Goal: Navigation & Orientation: Go to known website

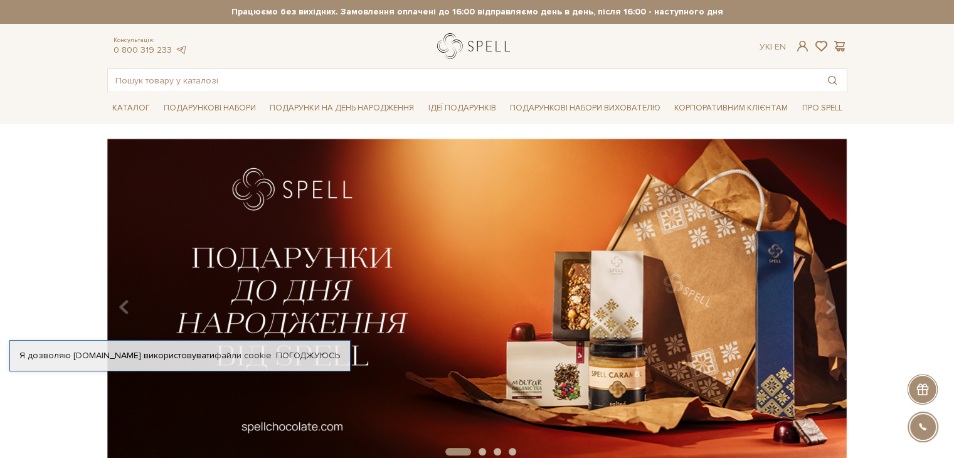
click at [476, 48] on link "logo" at bounding box center [476, 46] width 78 height 26
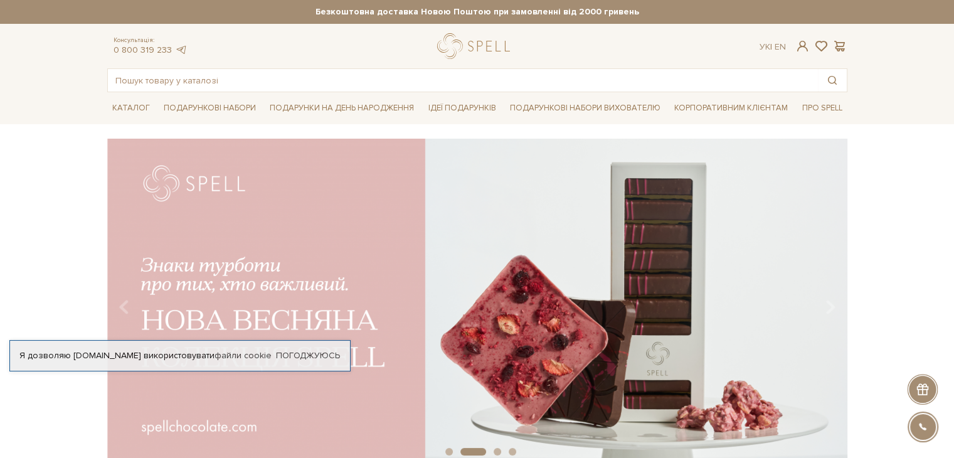
click at [881, 156] on div "slide 3 of 4" at bounding box center [477, 298] width 954 height 319
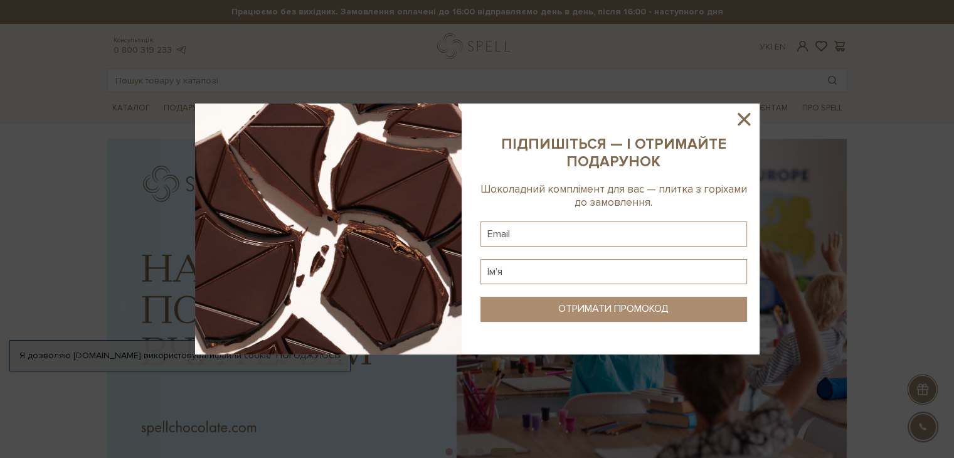
click at [749, 127] on icon at bounding box center [743, 118] width 21 height 21
